Goal: Find specific page/section: Find specific page/section

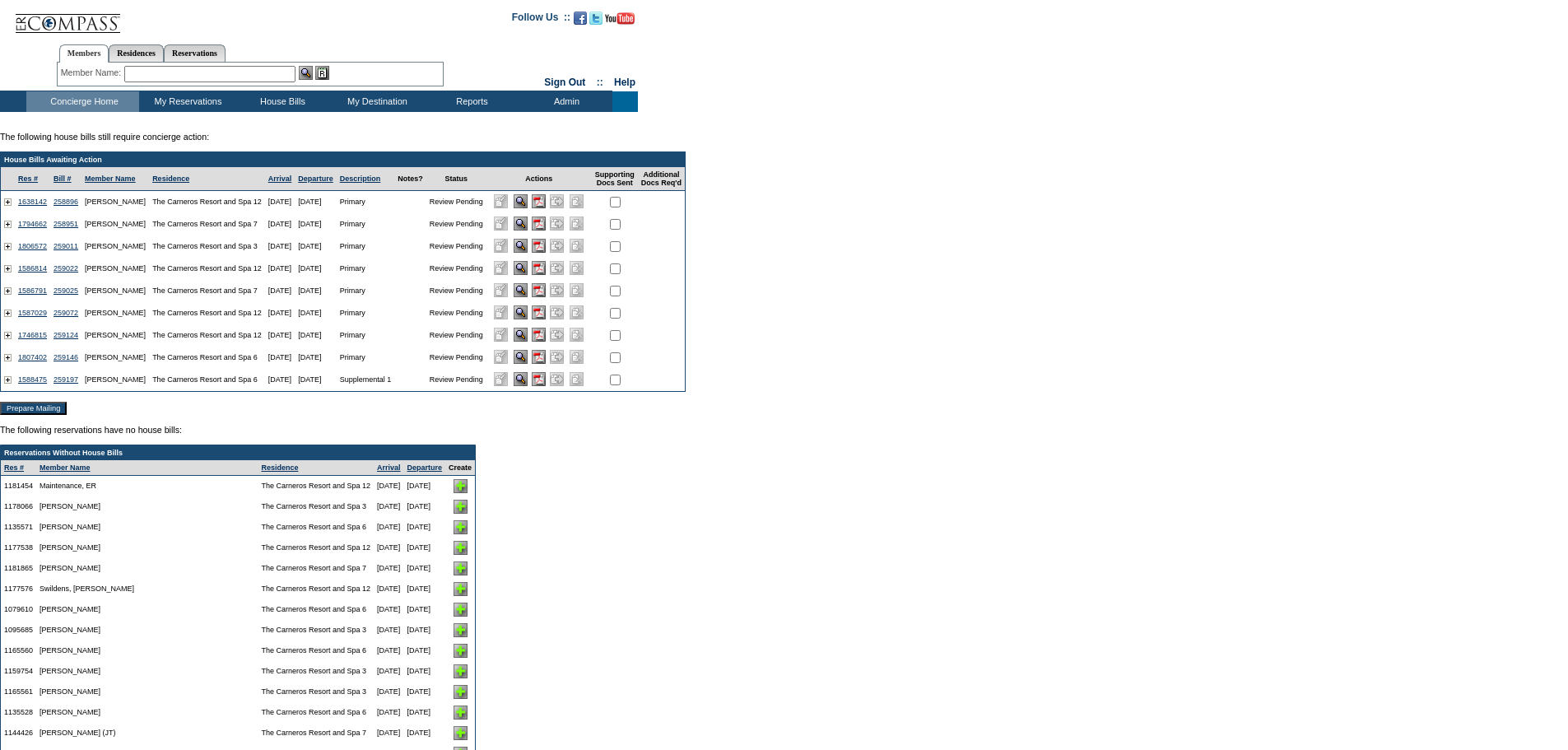
click at [527, 383] on input "image" at bounding box center [521, 379] width 14 height 14
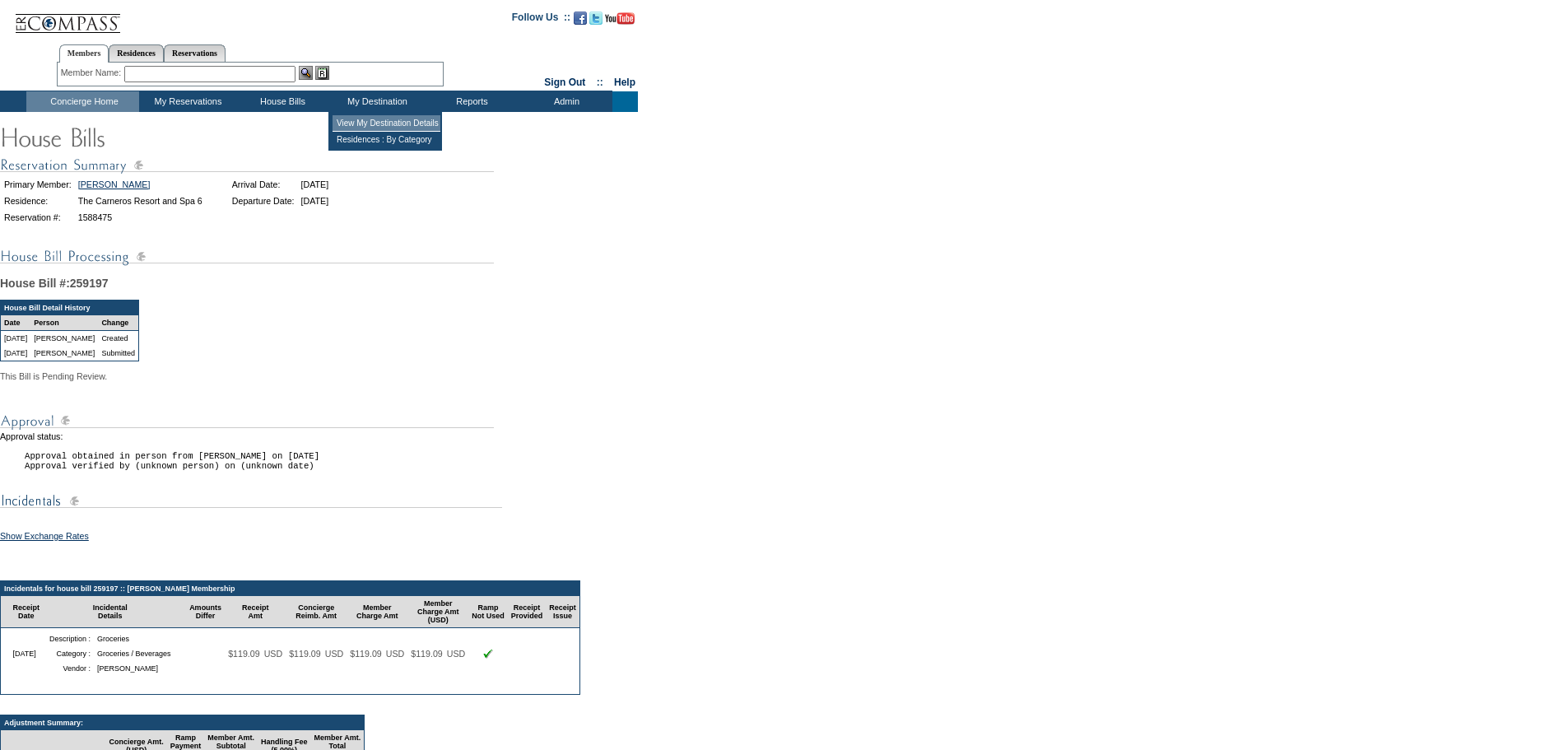
click at [355, 126] on td "View My Destination Details" at bounding box center [386, 123] width 108 height 16
